Goal: Task Accomplishment & Management: Complete application form

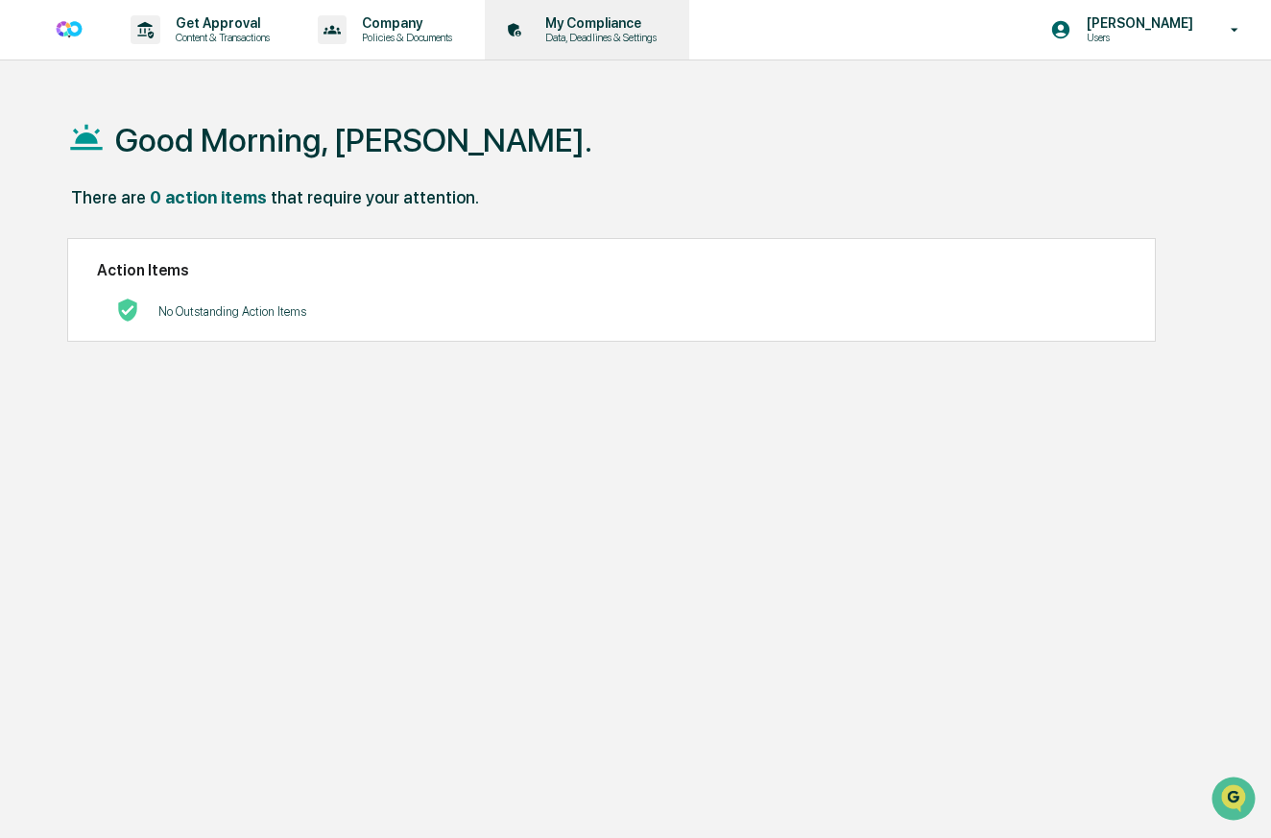
click at [572, 29] on p "My Compliance" at bounding box center [598, 22] width 136 height 15
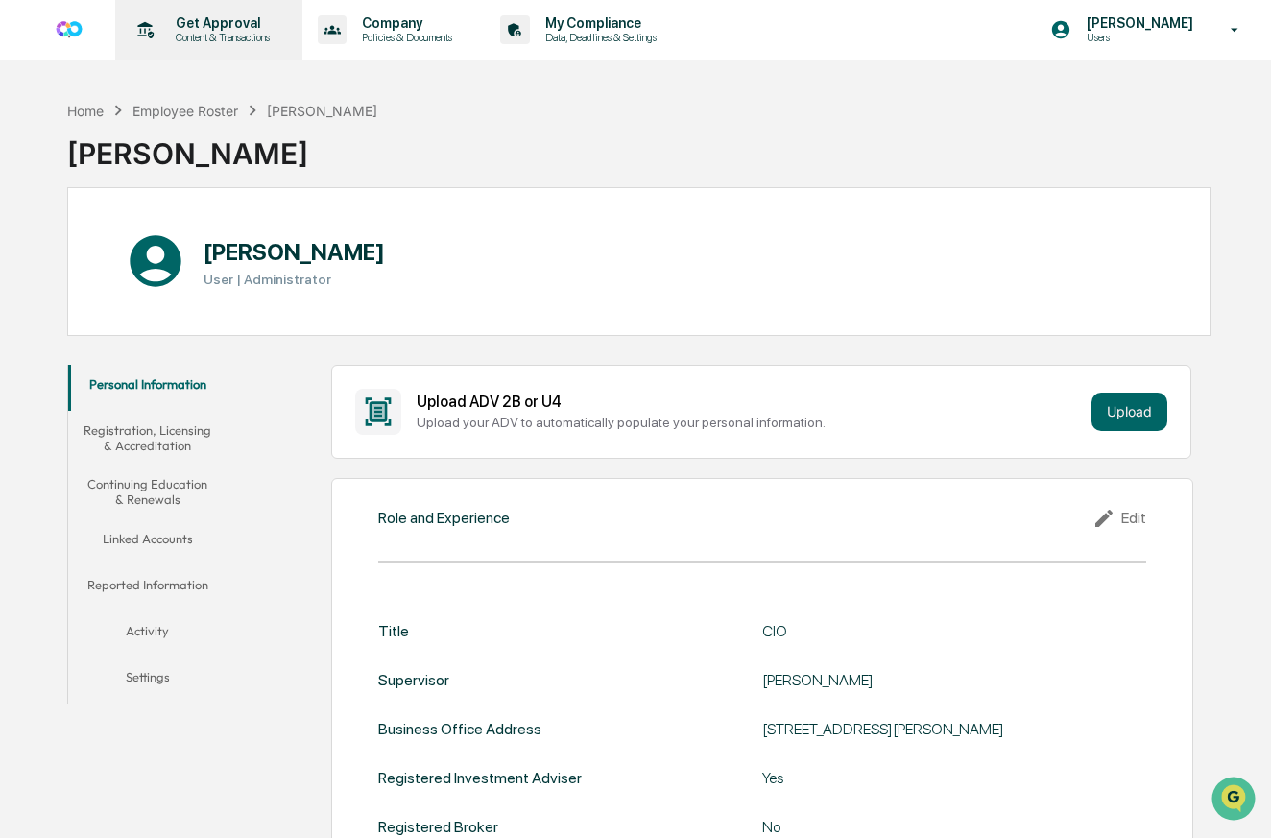
click at [198, 23] on p "Get Approval" at bounding box center [219, 22] width 119 height 15
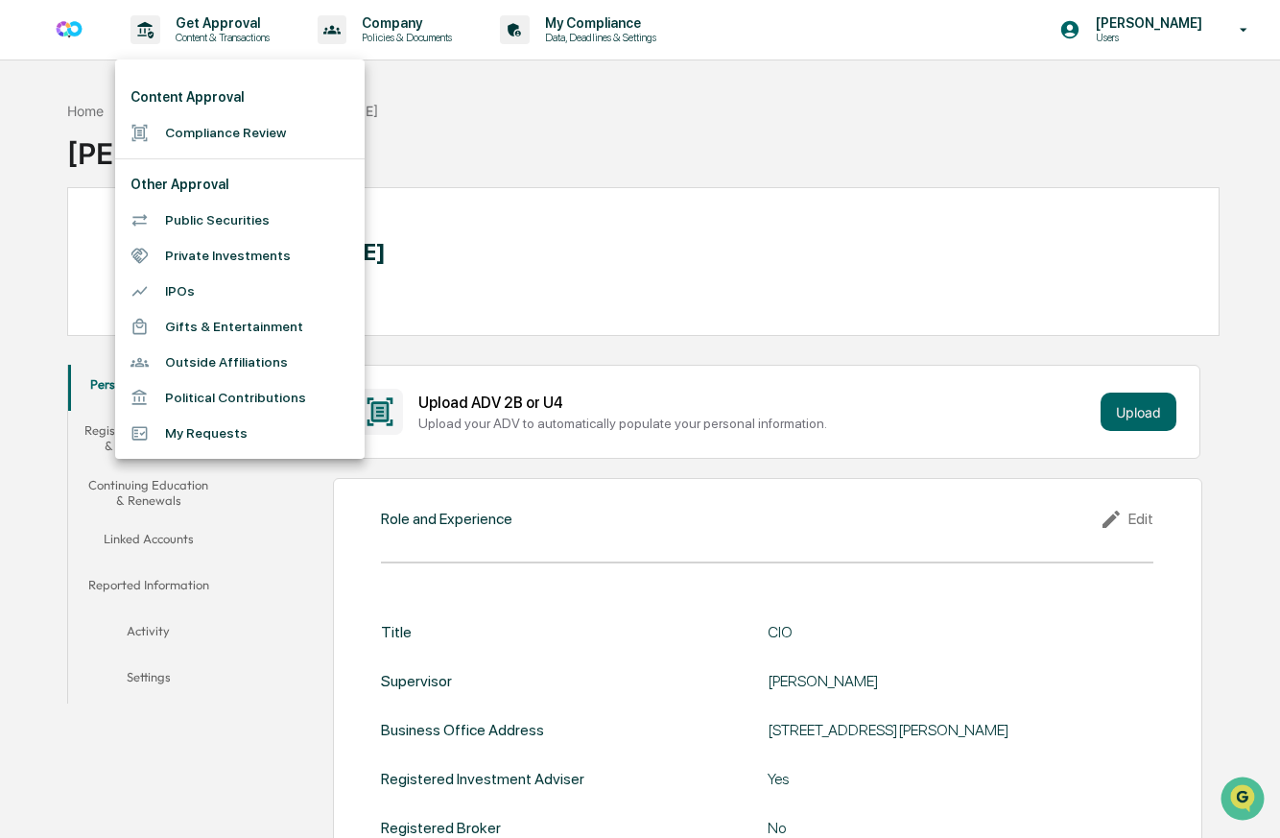
click at [199, 137] on li "Compliance Review" at bounding box center [240, 133] width 250 height 36
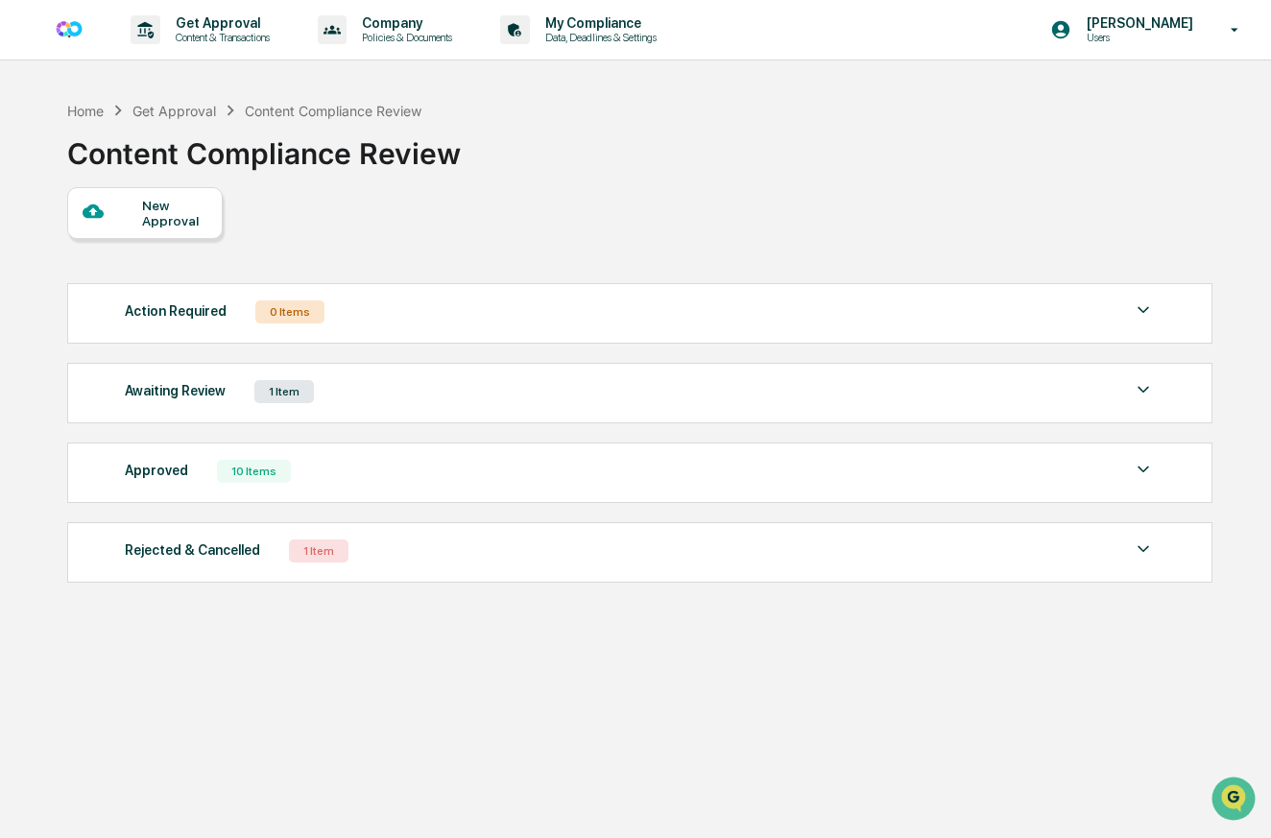
click at [174, 212] on div "New Approval" at bounding box center [174, 213] width 64 height 31
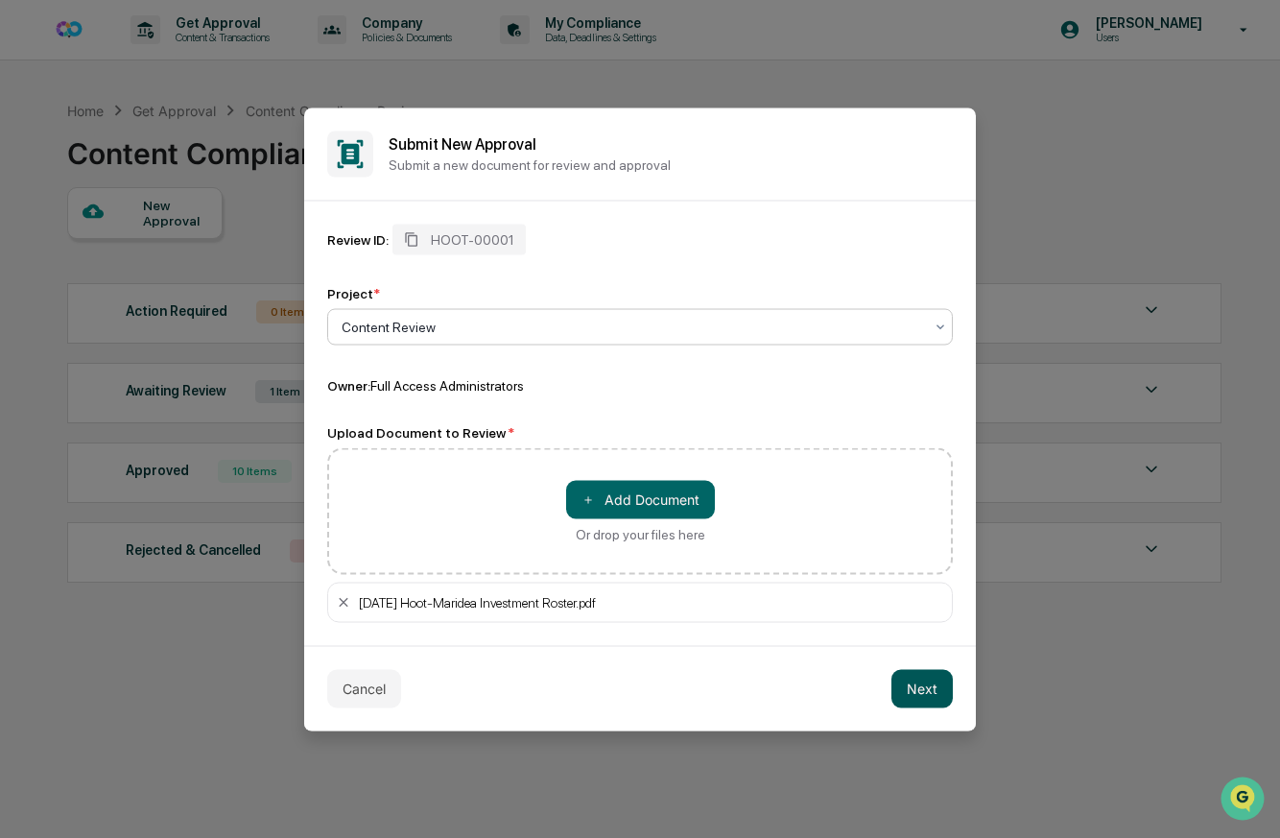
click at [922, 693] on button "Next" at bounding box center [922, 688] width 61 height 38
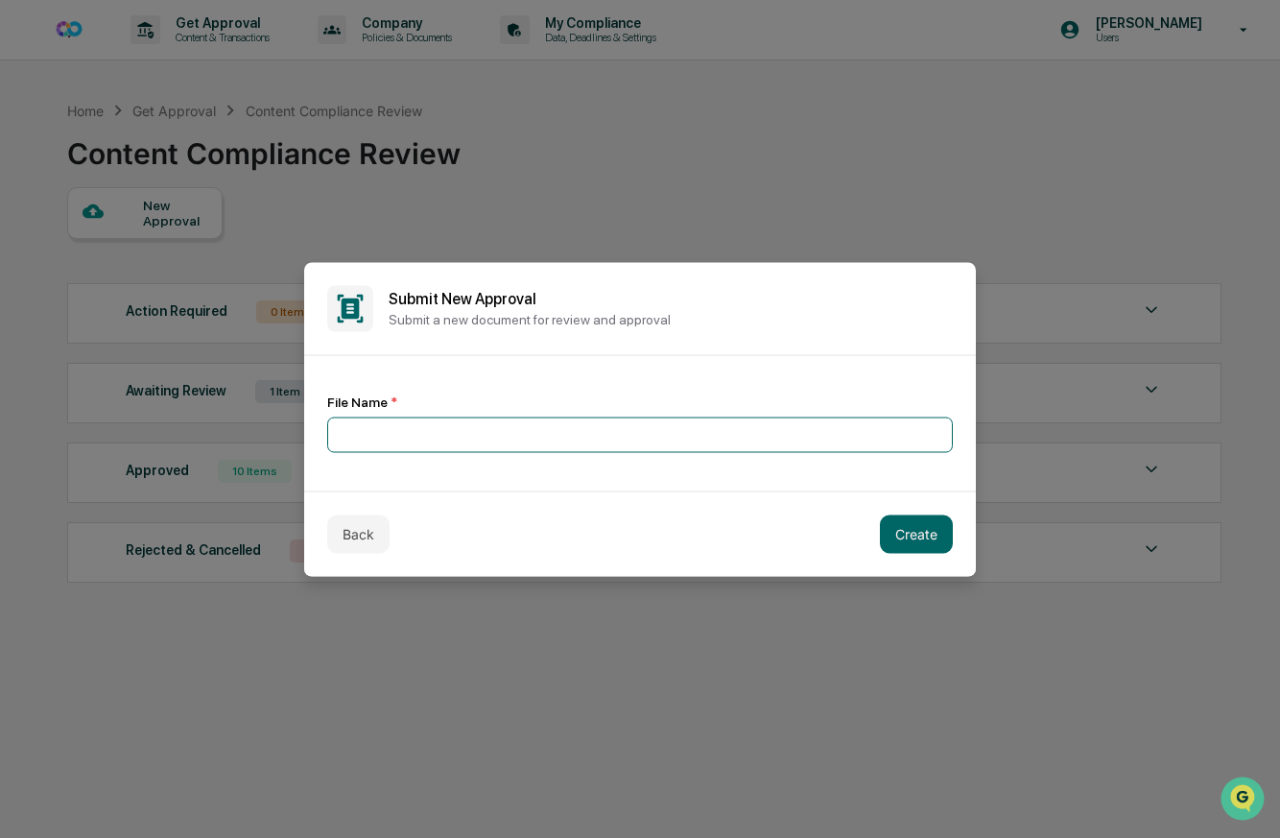
click at [560, 439] on input at bounding box center [640, 435] width 626 height 36
type input "**********"
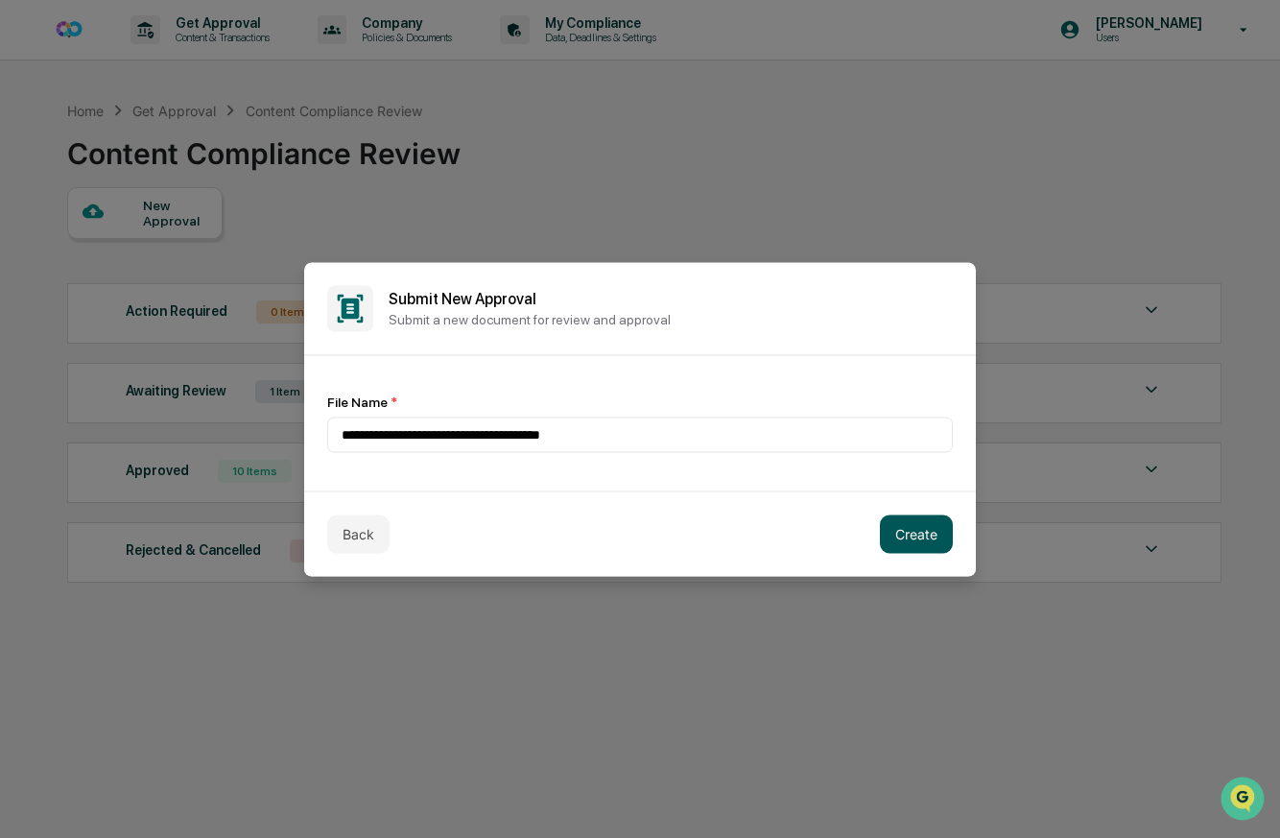
click at [895, 545] on button "Create" at bounding box center [916, 533] width 73 height 38
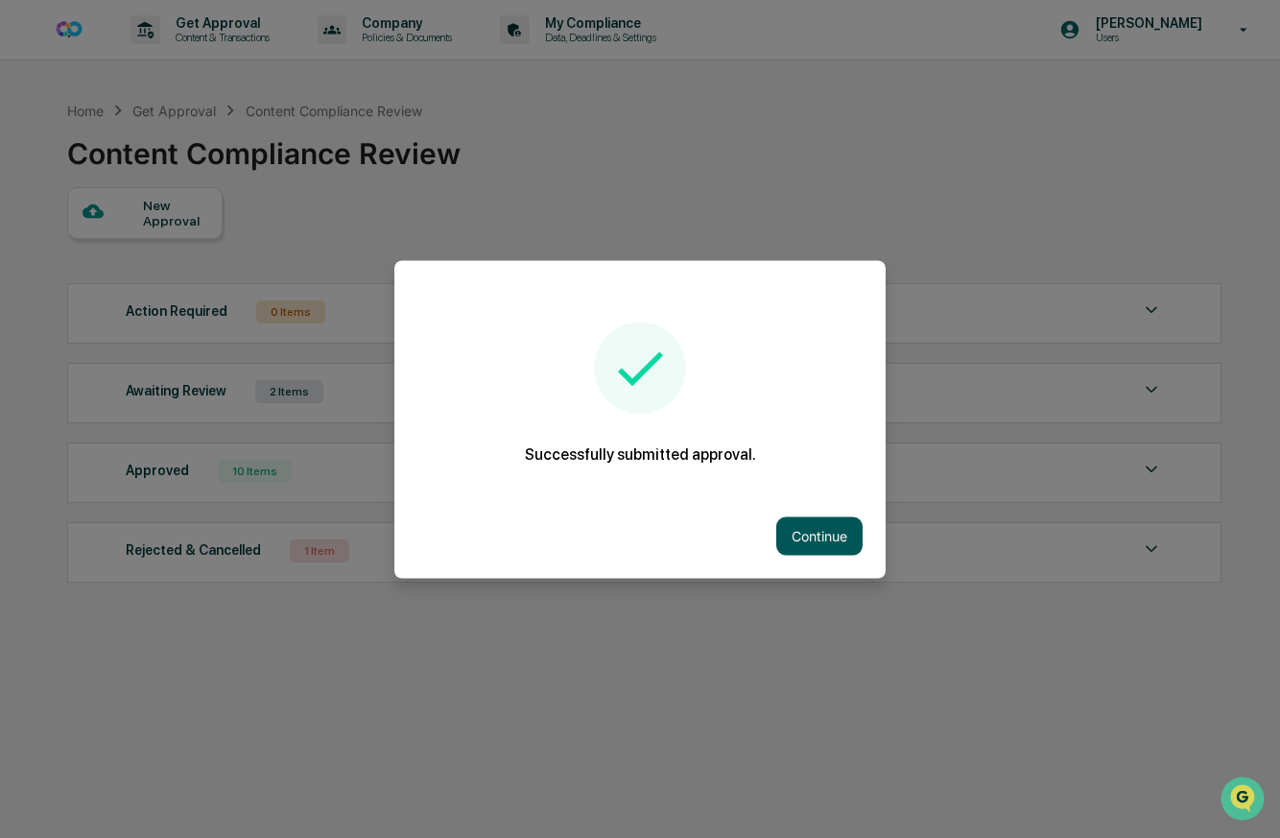
click at [828, 536] on button "Continue" at bounding box center [819, 535] width 86 height 38
